Goal: Task Accomplishment & Management: Complete application form

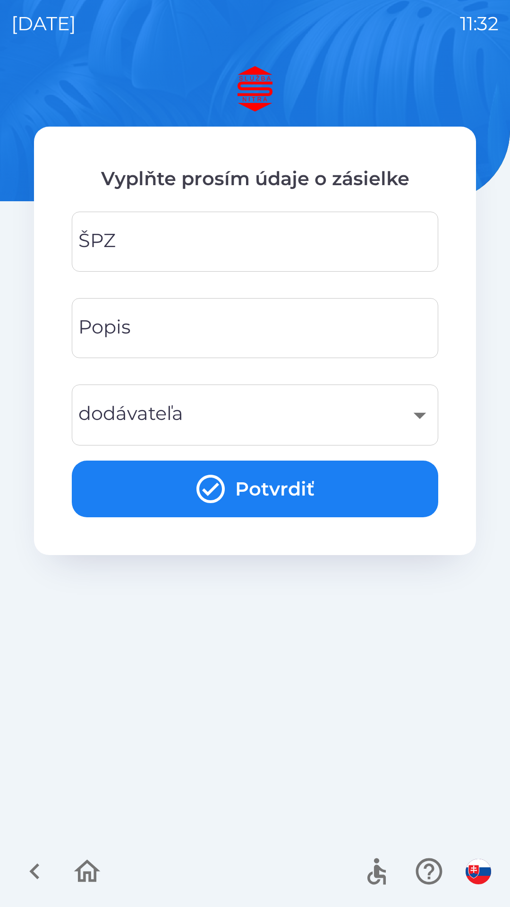
click at [176, 242] on input "ŠPZ" at bounding box center [255, 241] width 344 height 37
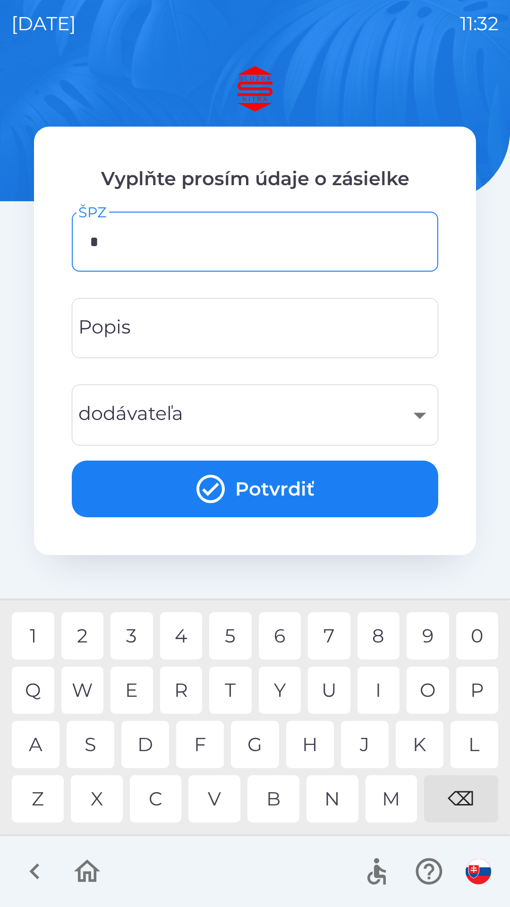
click at [33, 745] on div "A" at bounding box center [36, 744] width 48 height 47
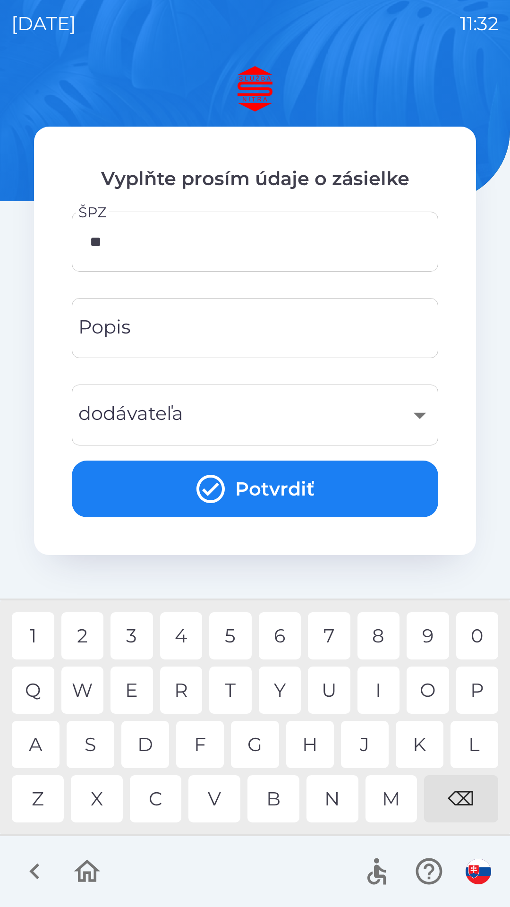
click at [35, 745] on div "A" at bounding box center [36, 744] width 48 height 47
click at [234, 626] on div "5" at bounding box center [230, 635] width 43 height 47
click at [359, 741] on div "J" at bounding box center [365, 744] width 48 height 47
type input "*******"
click at [280, 800] on div "B" at bounding box center [274, 798] width 52 height 47
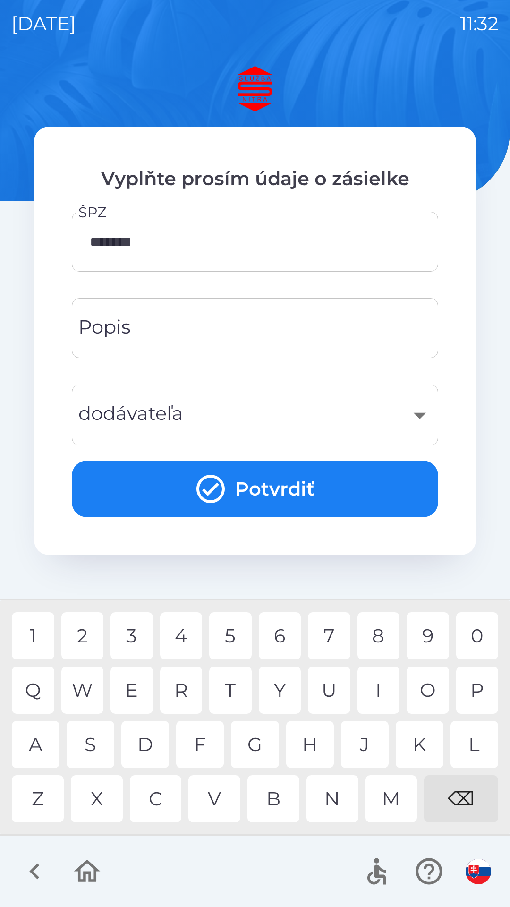
click at [220, 419] on div "​" at bounding box center [255, 415] width 344 height 38
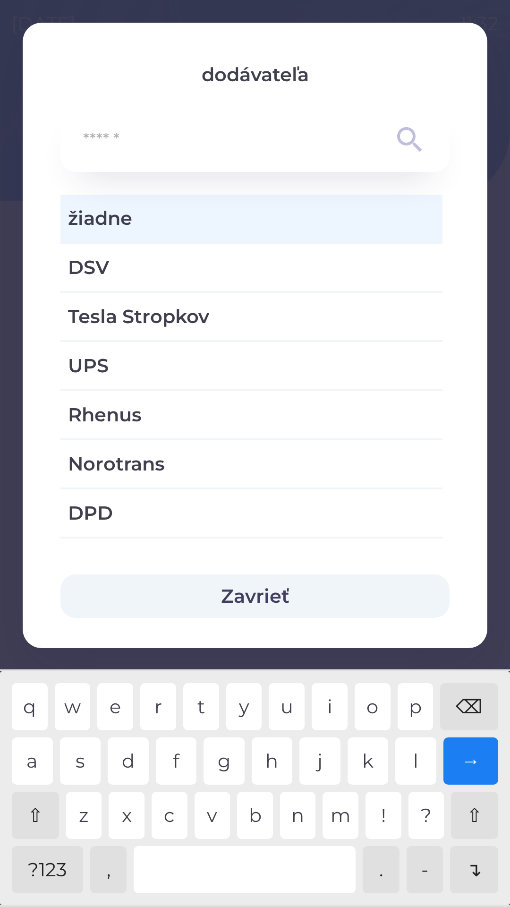
click at [253, 593] on button "Zavrieť" at bounding box center [254, 595] width 389 height 43
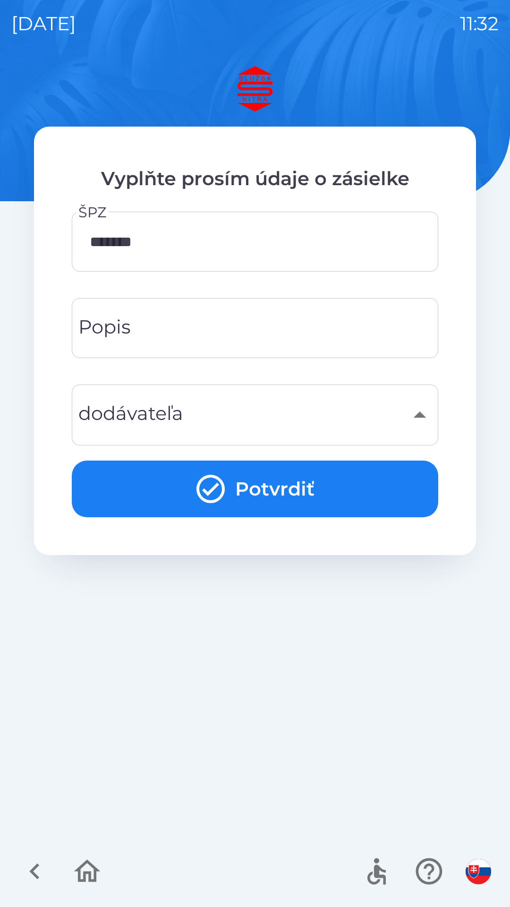
click at [255, 481] on button "Potvrdiť" at bounding box center [255, 489] width 367 height 57
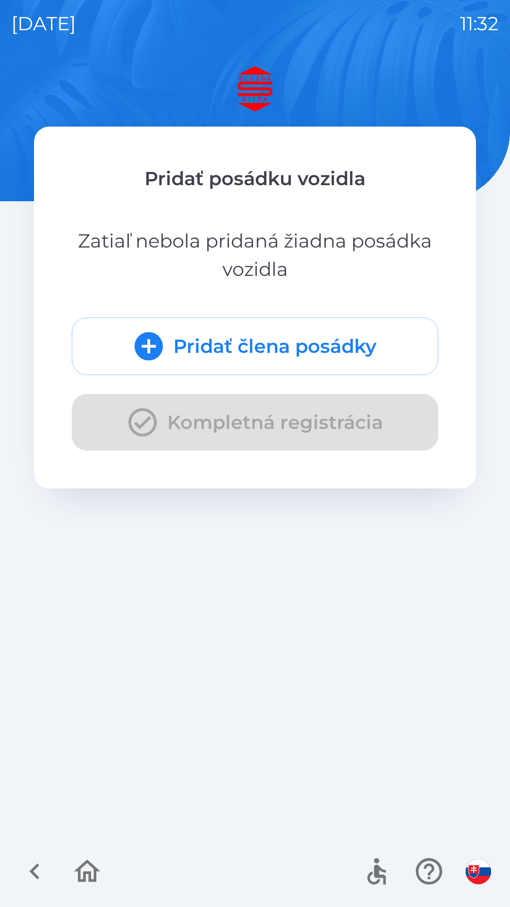
click at [201, 416] on div "Pridať člena posádky Kompletná registrácia" at bounding box center [255, 383] width 367 height 133
click at [139, 425] on div "Pridať člena posádky Kompletná registrácia" at bounding box center [255, 383] width 367 height 133
click at [207, 429] on div "Pridať člena posádky Kompletná registrácia" at bounding box center [255, 383] width 367 height 133
click at [200, 422] on div "Pridať člena posádky Kompletná registrácia" at bounding box center [255, 383] width 367 height 133
click at [202, 433] on div "Pridať člena posádky Kompletná registrácia" at bounding box center [255, 383] width 367 height 133
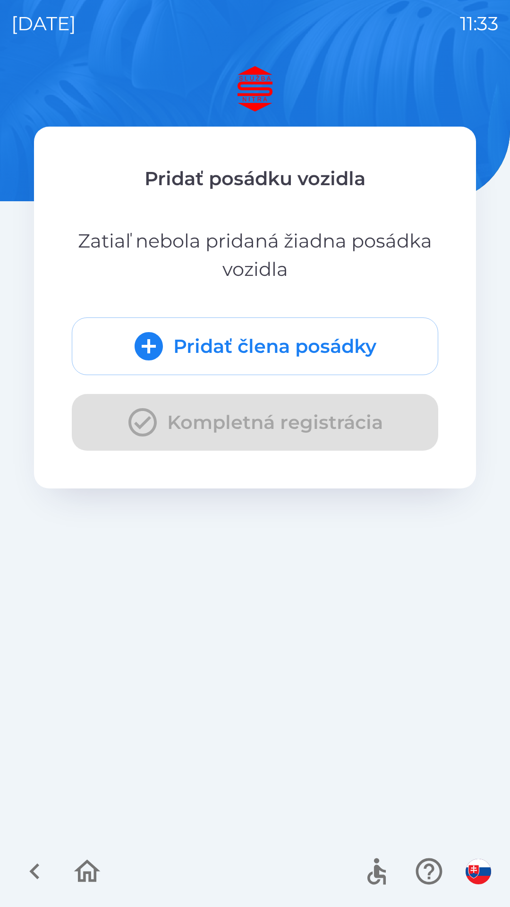
click at [145, 433] on div "Pridať člena posádky Kompletná registrácia" at bounding box center [255, 383] width 367 height 133
click at [30, 863] on icon "button" at bounding box center [35, 871] width 32 height 32
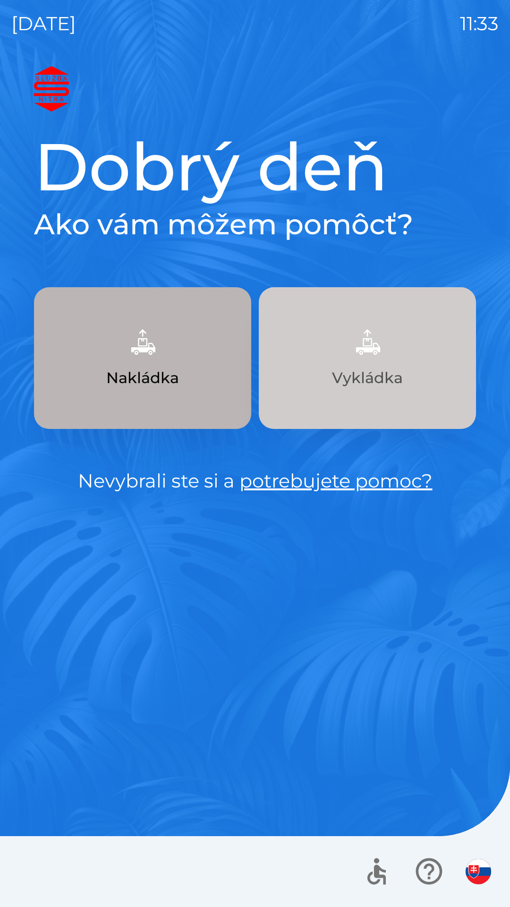
click at [375, 363] on button "Vykládka" at bounding box center [367, 358] width 217 height 142
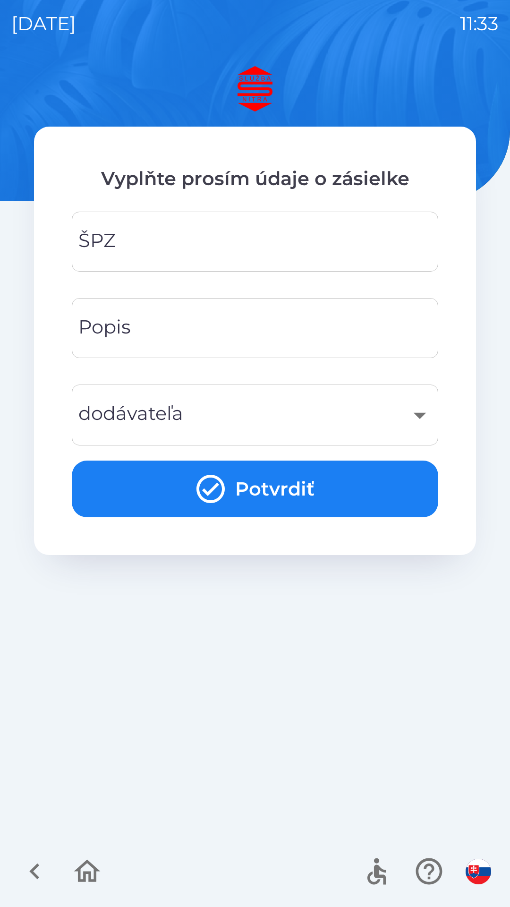
click at [190, 236] on input "ŠPZ" at bounding box center [255, 241] width 344 height 37
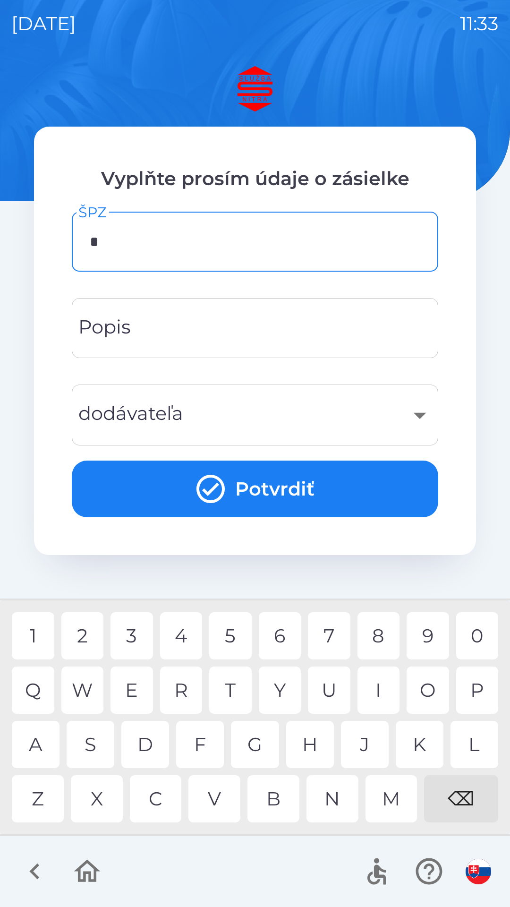
click at [29, 754] on div "A" at bounding box center [36, 744] width 48 height 47
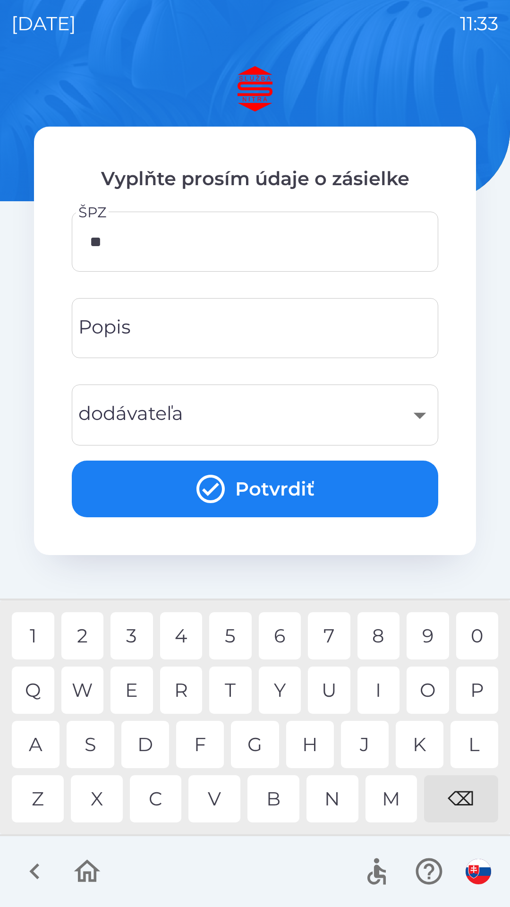
click at [34, 747] on div "A" at bounding box center [36, 744] width 48 height 47
click at [377, 633] on div "8" at bounding box center [379, 635] width 43 height 47
type input "*******"
click at [263, 488] on button "Potvrdiť" at bounding box center [255, 489] width 367 height 57
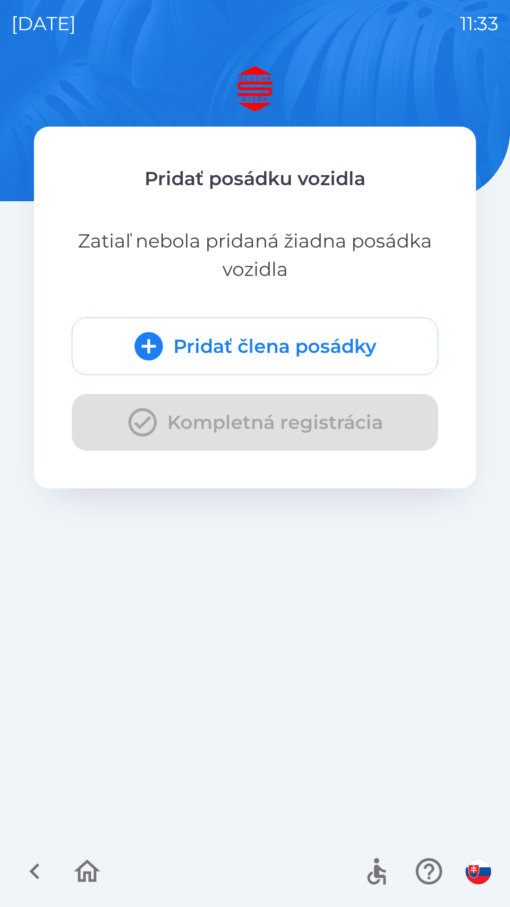
click at [141, 434] on div "Pridať člena posádky Kompletná registrácia" at bounding box center [255, 383] width 367 height 133
click at [142, 439] on div "Pridať člena posádky Kompletná registrácia" at bounding box center [255, 383] width 367 height 133
click at [149, 354] on icon "submit" at bounding box center [149, 346] width 28 height 28
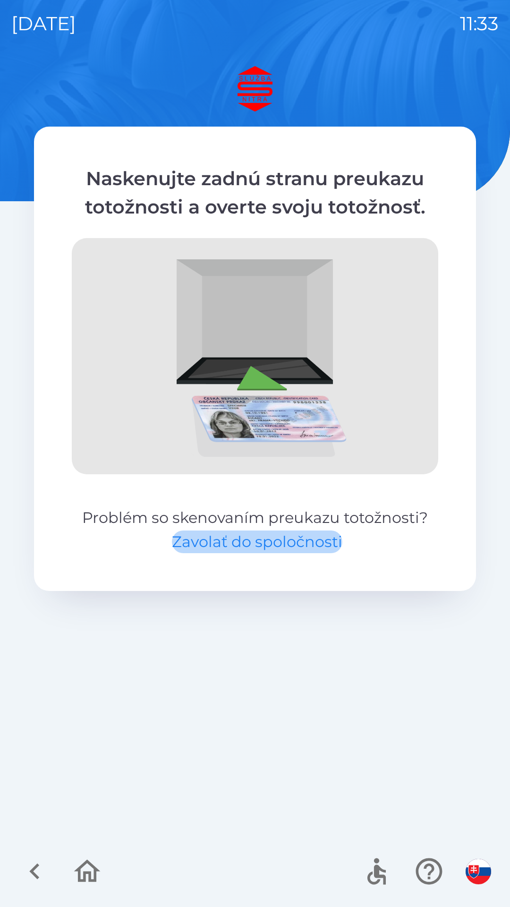
click at [245, 546] on button "Zavolať do spoločnosti" at bounding box center [257, 541] width 171 height 23
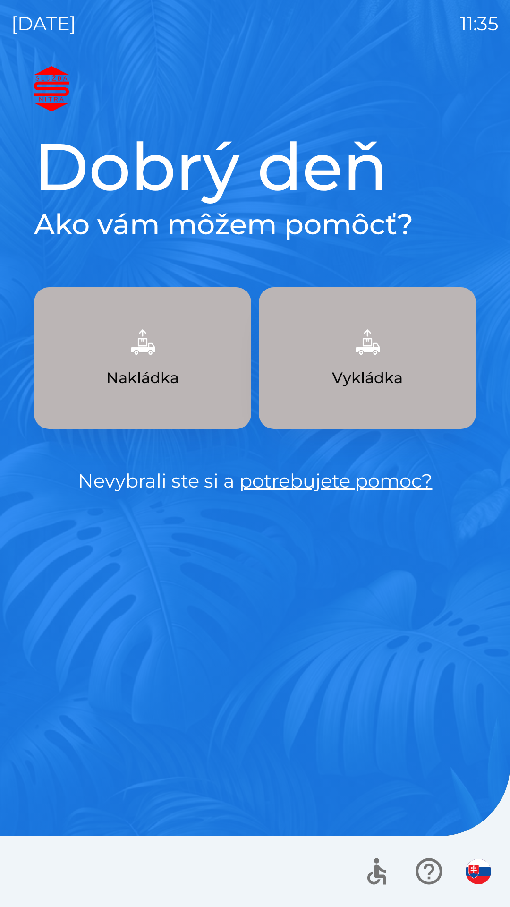
click at [366, 363] on button "Vykládka" at bounding box center [367, 358] width 217 height 142
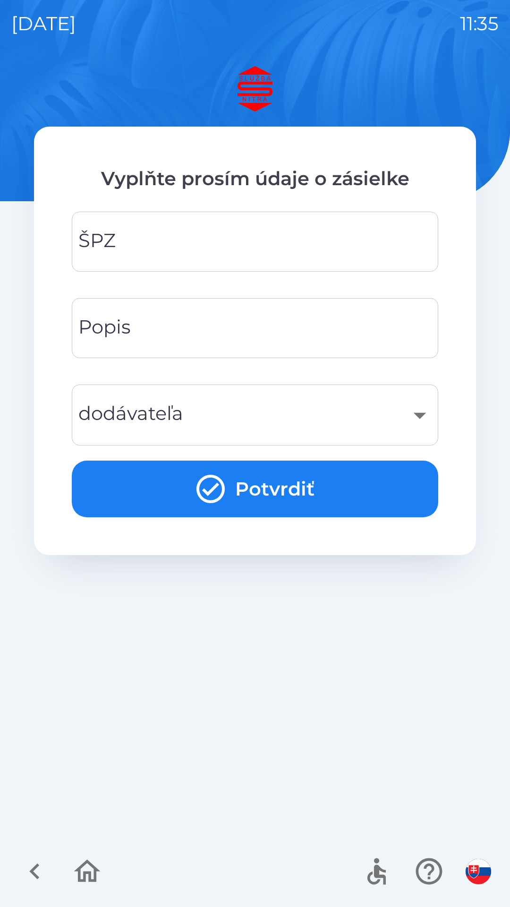
click at [185, 237] on input "ŠPZ" at bounding box center [255, 241] width 344 height 37
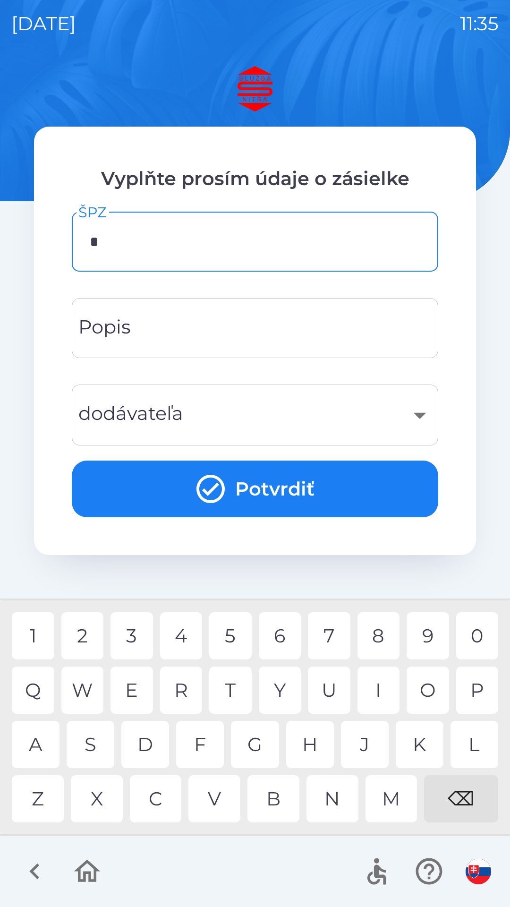
click at [33, 741] on div "A" at bounding box center [36, 744] width 48 height 47
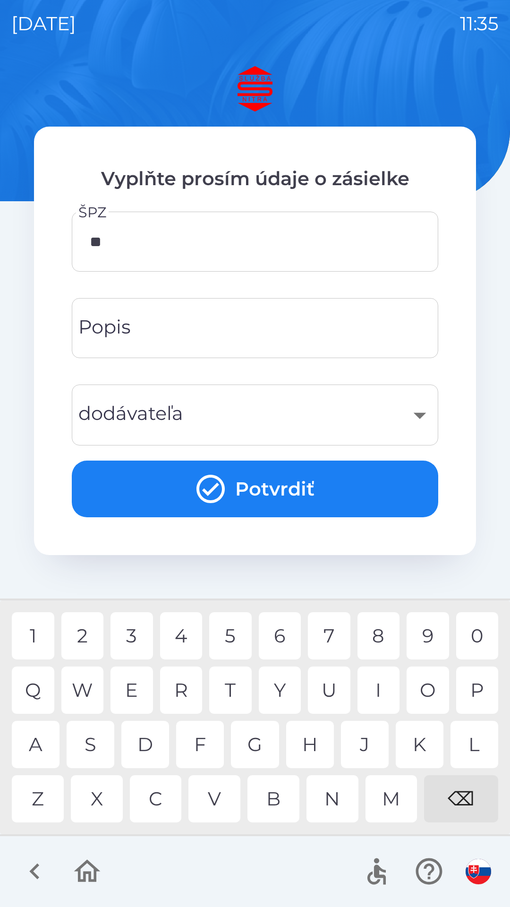
click at [35, 743] on div "A" at bounding box center [36, 744] width 48 height 47
click at [241, 634] on div "5" at bounding box center [230, 635] width 43 height 47
type input "*******"
click at [220, 419] on div "​" at bounding box center [255, 415] width 344 height 38
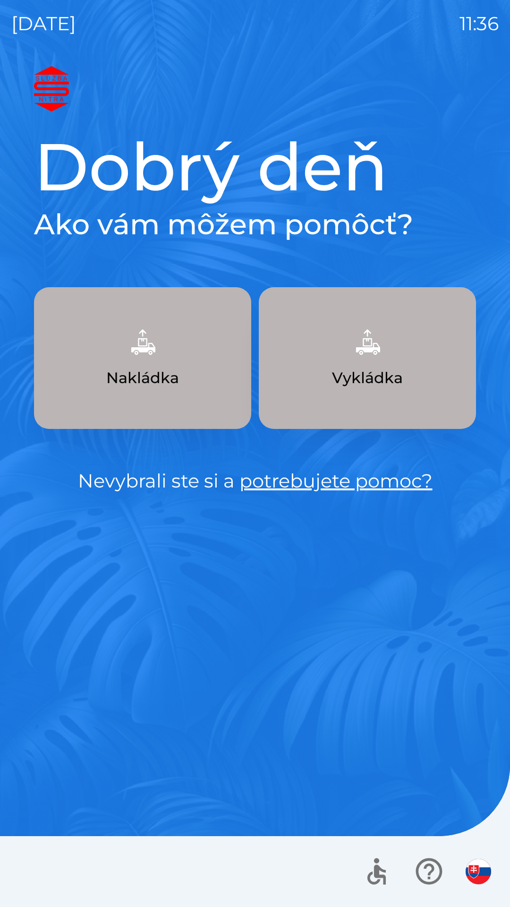
click at [370, 352] on img "button" at bounding box center [368, 342] width 42 height 42
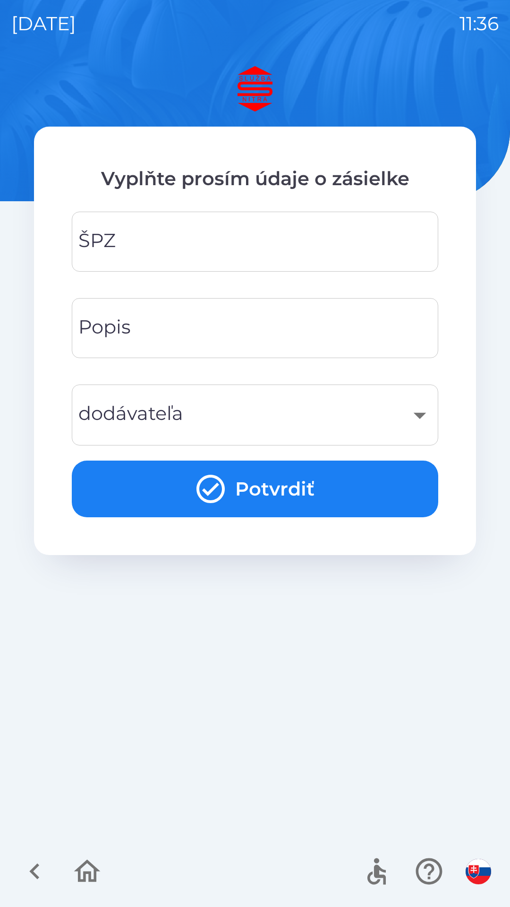
click at [183, 238] on input "ŠPZ" at bounding box center [255, 241] width 344 height 37
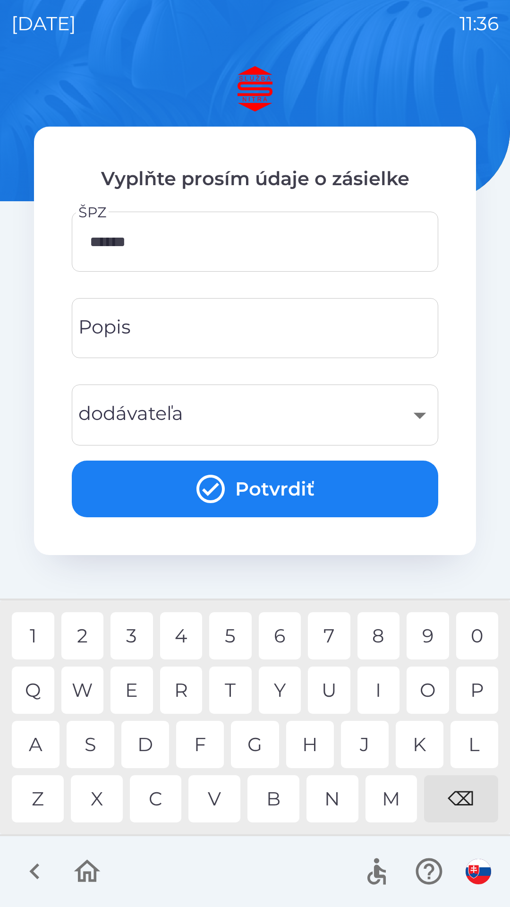
type input "*******"
click at [235, 498] on button "Potvrdiť" at bounding box center [255, 489] width 367 height 57
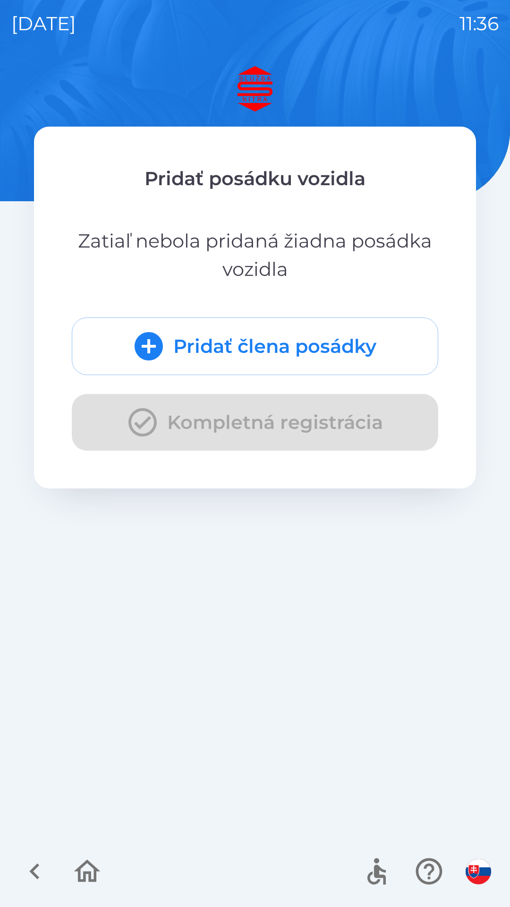
click at [219, 430] on div "Pridať člena posádky Kompletná registrácia" at bounding box center [255, 383] width 367 height 133
click at [202, 347] on button "Pridať člena posádky" at bounding box center [255, 346] width 367 height 58
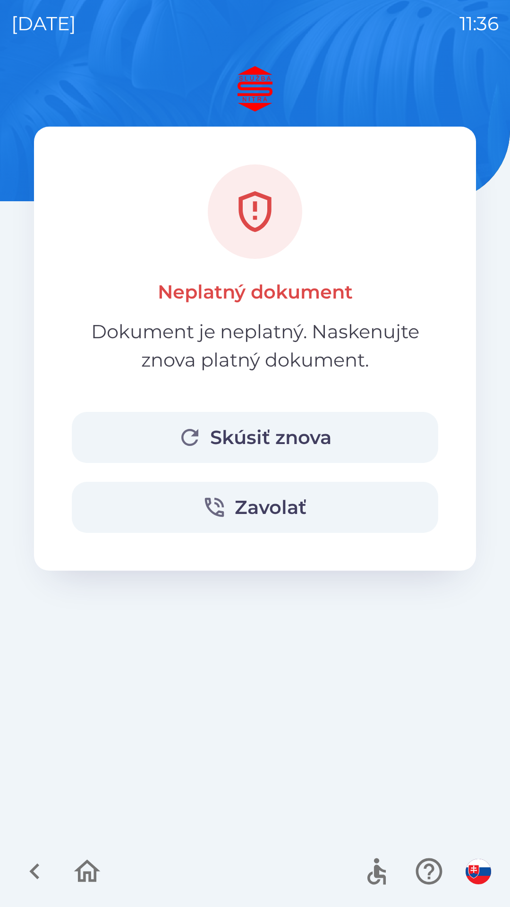
click at [229, 435] on button "Skúsiť znova" at bounding box center [255, 437] width 367 height 51
click at [256, 515] on button "Zavolať" at bounding box center [255, 507] width 367 height 51
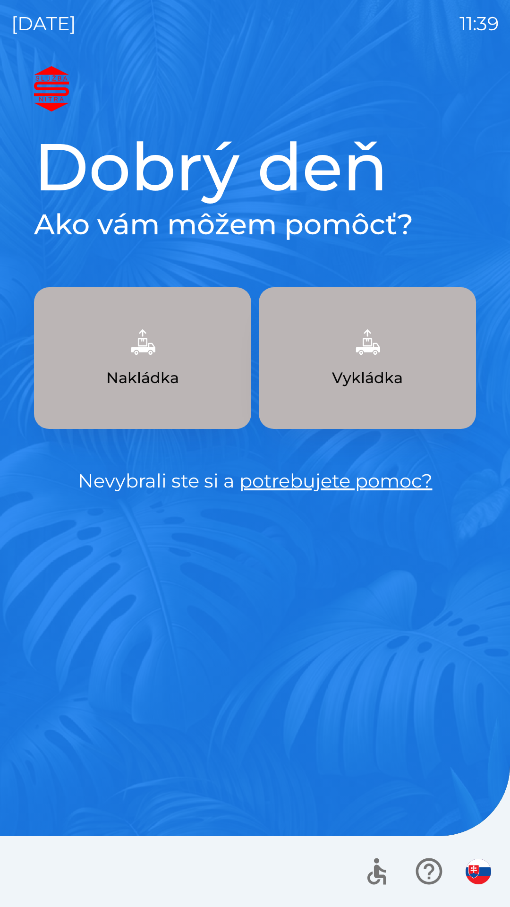
click at [370, 359] on img "button" at bounding box center [368, 342] width 42 height 42
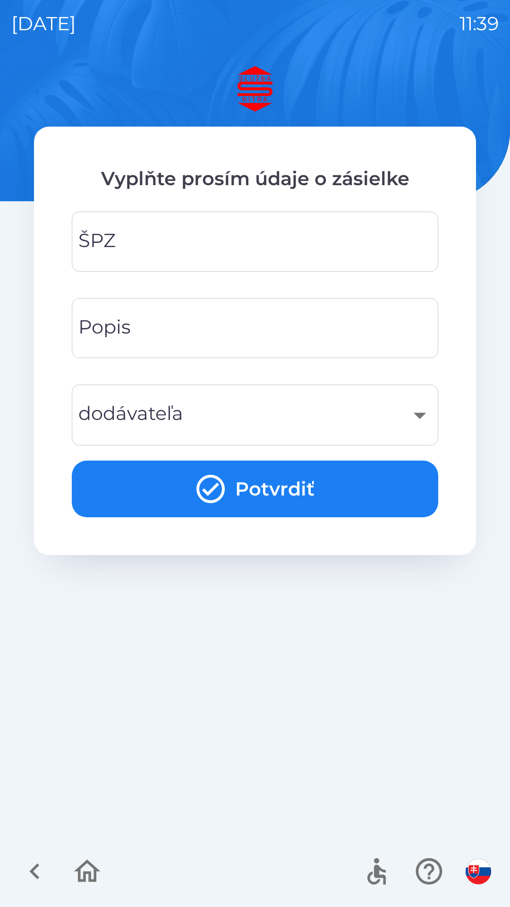
click at [156, 231] on input "ŠPZ" at bounding box center [255, 241] width 344 height 37
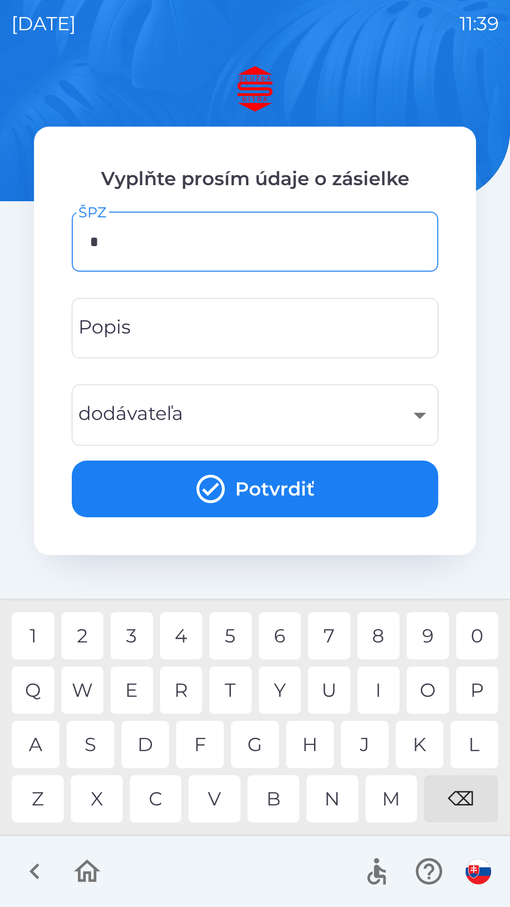
click at [32, 742] on div "A" at bounding box center [36, 744] width 48 height 47
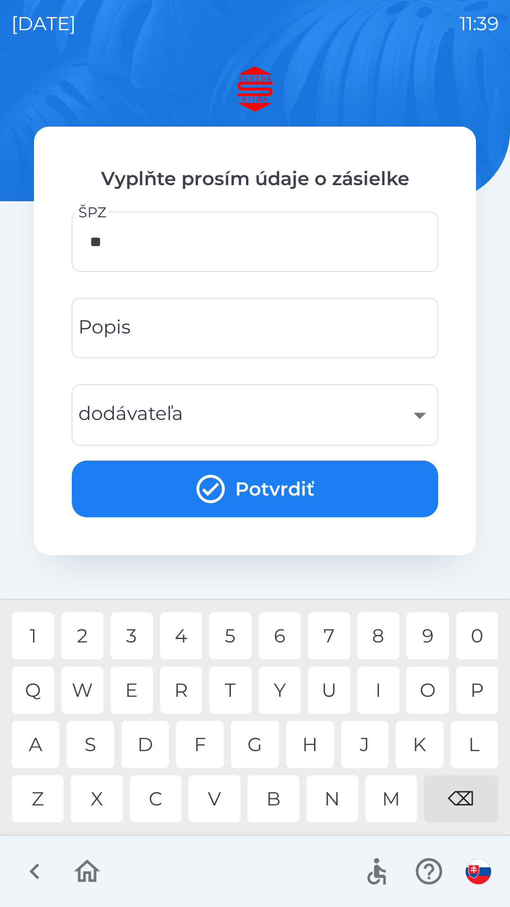
click at [41, 737] on div "A" at bounding box center [36, 744] width 48 height 47
click at [231, 624] on div "5" at bounding box center [230, 635] width 43 height 47
click at [358, 736] on div "J" at bounding box center [365, 744] width 48 height 47
type input "*******"
click at [253, 488] on button "Potvrdiť" at bounding box center [255, 489] width 367 height 57
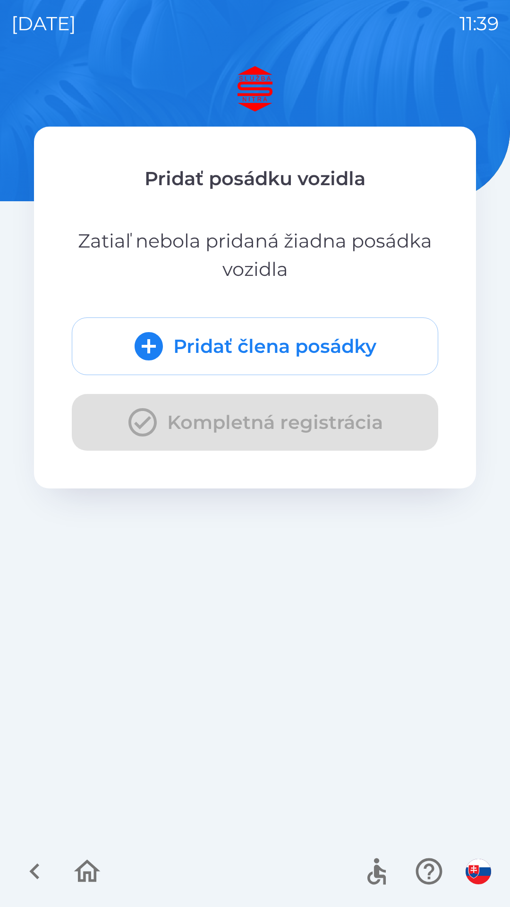
click at [210, 339] on button "Pridať člena posádky" at bounding box center [255, 346] width 367 height 58
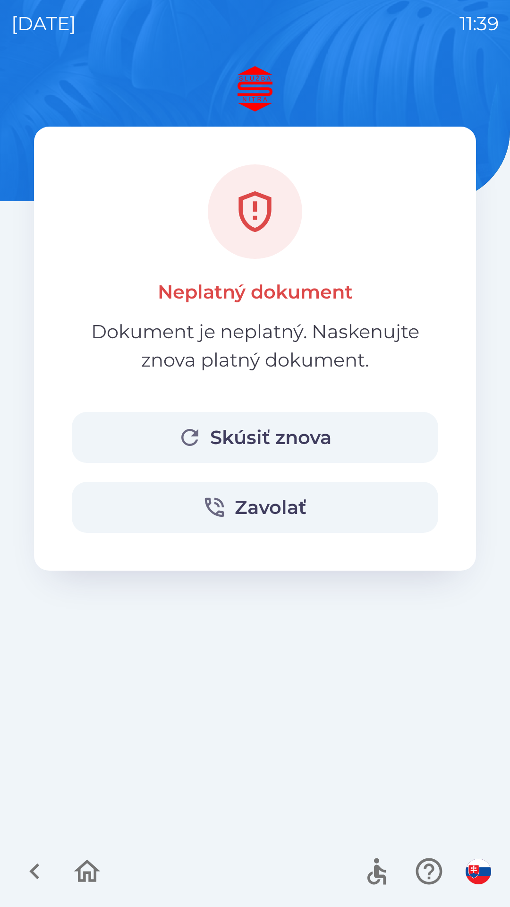
click at [260, 509] on button "Zavolať" at bounding box center [255, 507] width 367 height 51
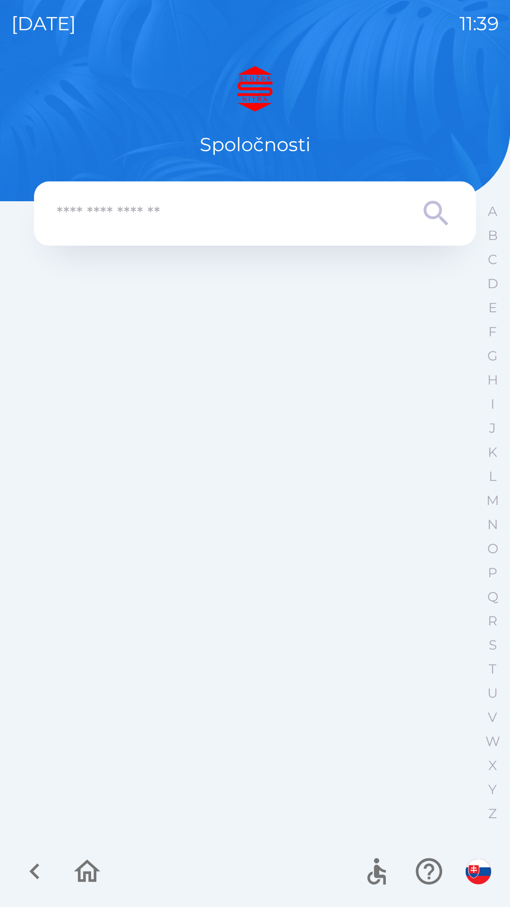
click at [236, 214] on input "text" at bounding box center [236, 214] width 359 height 26
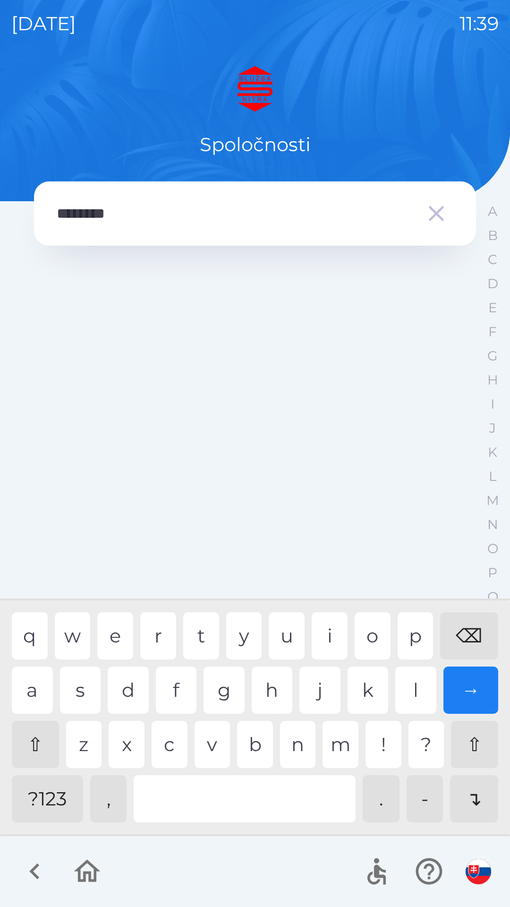
click at [298, 746] on div "n" at bounding box center [298, 744] width 36 height 47
type input "**********"
click at [473, 690] on div "→" at bounding box center [471, 690] width 55 height 47
click at [469, 690] on div "→" at bounding box center [471, 690] width 55 height 47
click at [476, 795] on div "**********" at bounding box center [255, 486] width 488 height 841
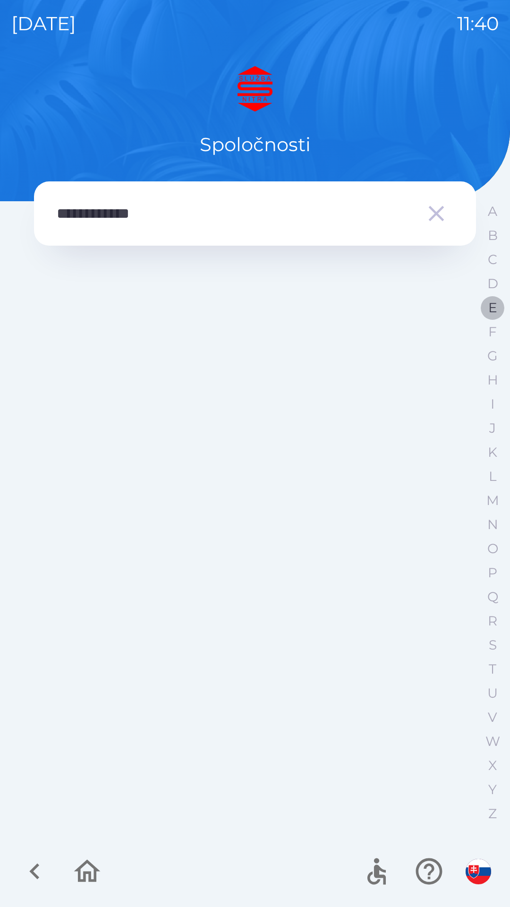
click at [491, 310] on p "E" at bounding box center [492, 307] width 9 height 17
click at [496, 211] on p "A" at bounding box center [492, 211] width 9 height 17
click at [488, 178] on icon "button" at bounding box center [493, 178] width 14 height 14
click at [181, 223] on input "text" at bounding box center [236, 214] width 359 height 26
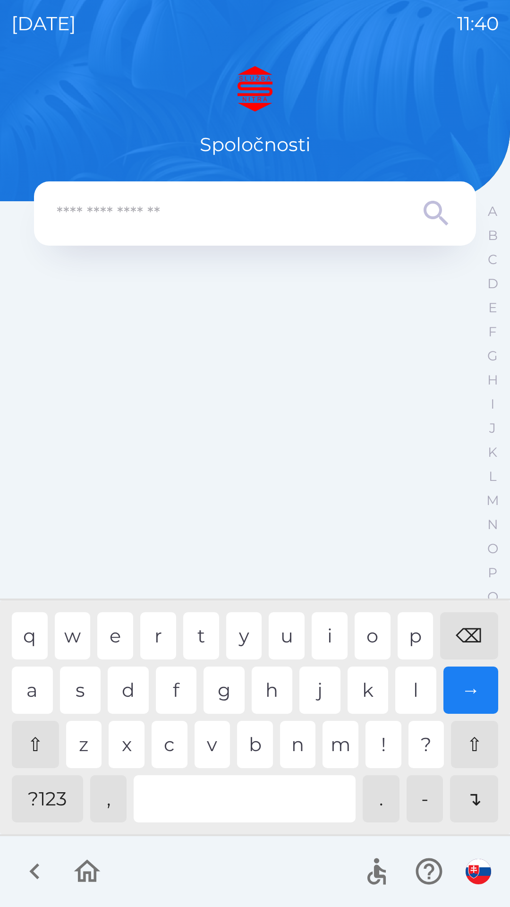
click at [36, 874] on icon "button" at bounding box center [35, 871] width 32 height 32
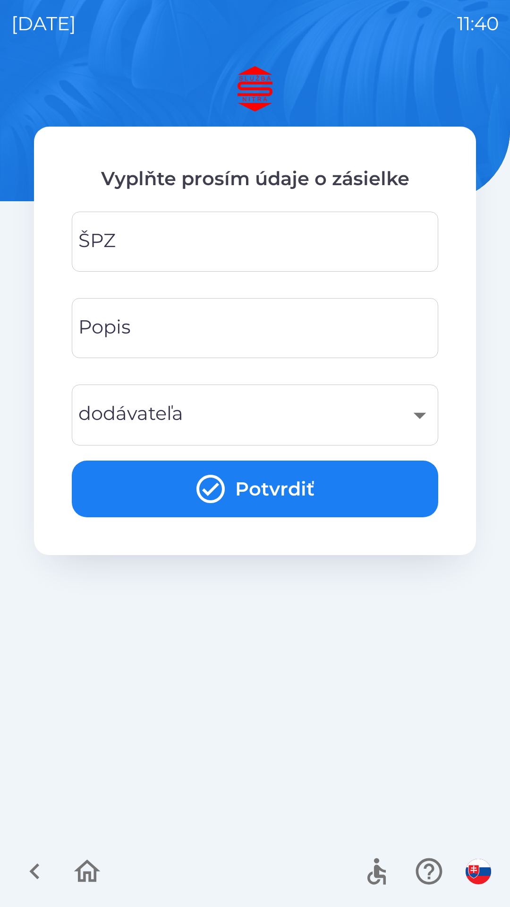
click at [34, 872] on icon "button" at bounding box center [35, 871] width 32 height 32
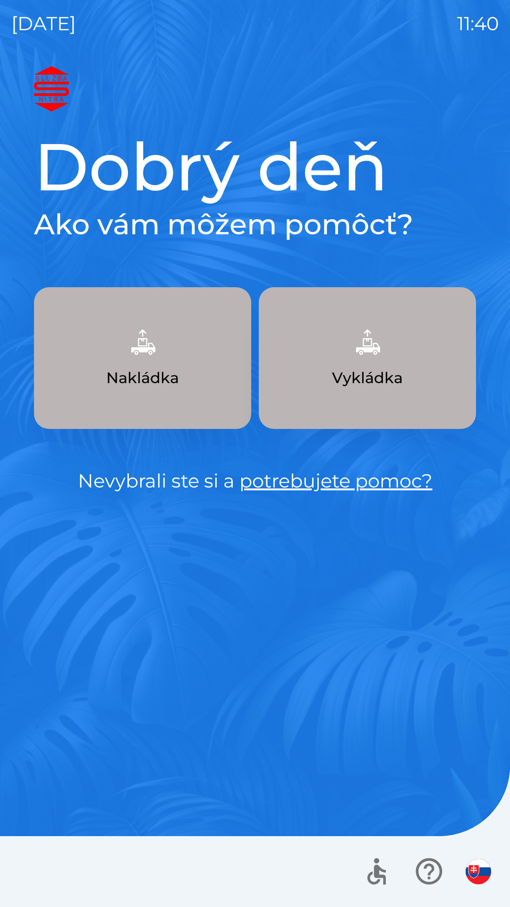
click at [334, 483] on link "potrebujete pomoc?" at bounding box center [335, 480] width 193 height 23
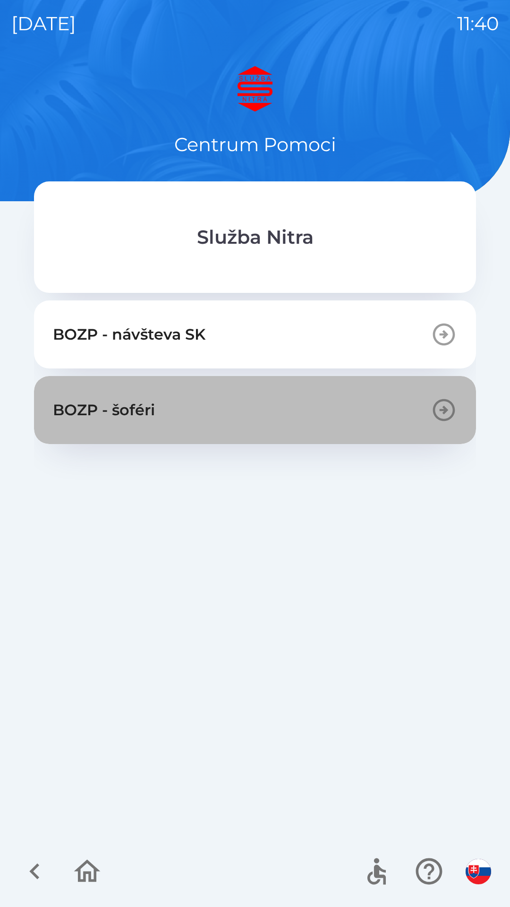
click at [453, 404] on icon "button" at bounding box center [444, 410] width 22 height 22
